Goal: Task Accomplishment & Management: Complete application form

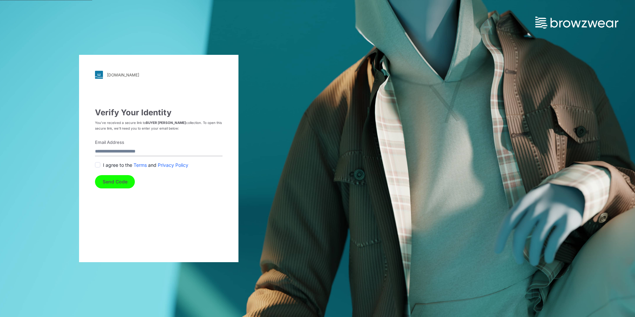
click at [104, 151] on input "Email Address" at bounding box center [159, 151] width 128 height 9
type input "**********"
drag, startPoint x: 99, startPoint y: 166, endPoint x: 101, endPoint y: 174, distance: 8.6
click at [99, 166] on span at bounding box center [97, 164] width 5 height 5
click at [111, 185] on button "Send Code" at bounding box center [115, 181] width 40 height 13
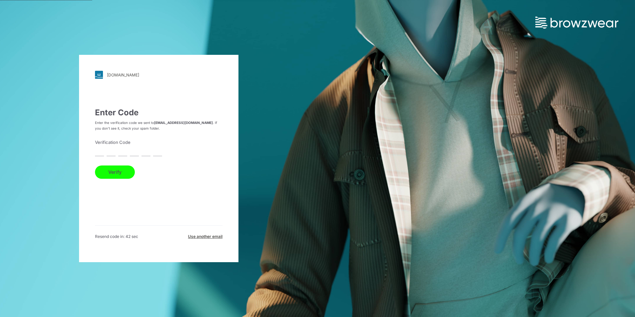
click at [100, 154] on input "text" at bounding box center [99, 151] width 9 height 9
paste input "*"
type input "*"
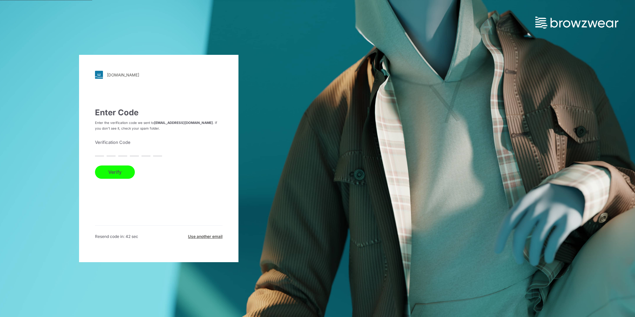
type input "*"
click at [107, 171] on button "Verify" at bounding box center [115, 171] width 40 height 13
